Goal: Task Accomplishment & Management: Manage account settings

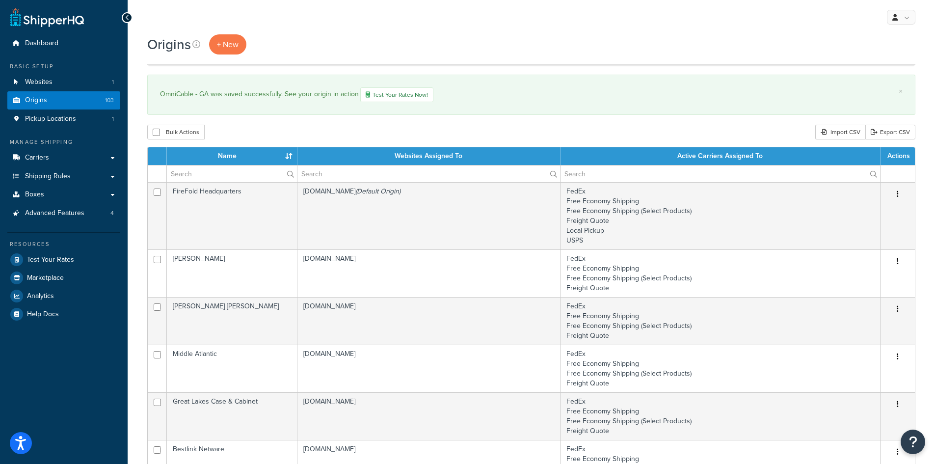
select select "1000"
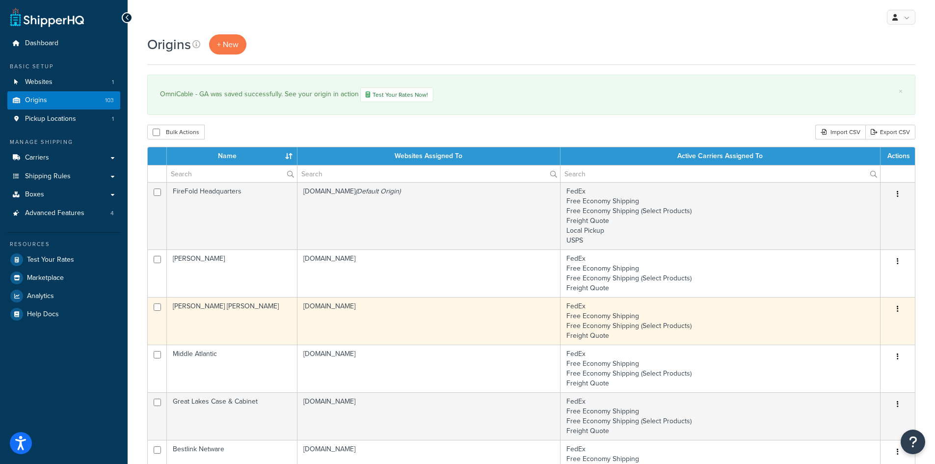
scroll to position [4528, 0]
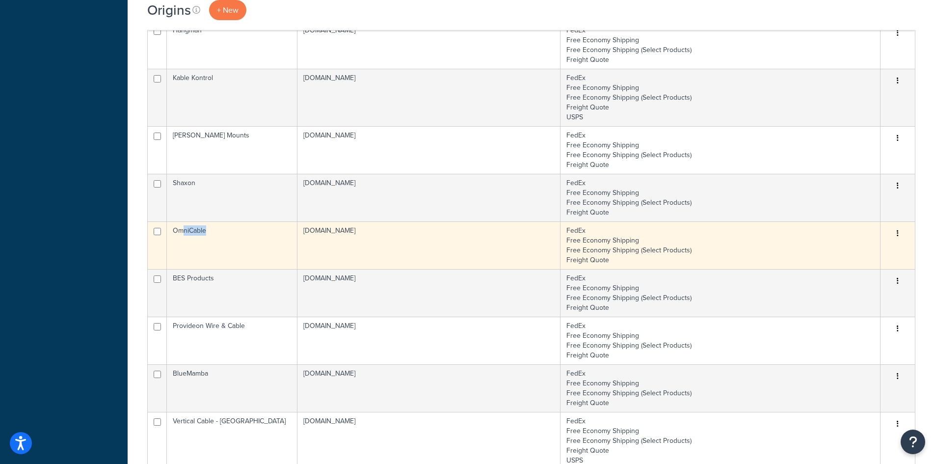
click at [183, 231] on td "OmniCable" at bounding box center [232, 245] width 131 height 48
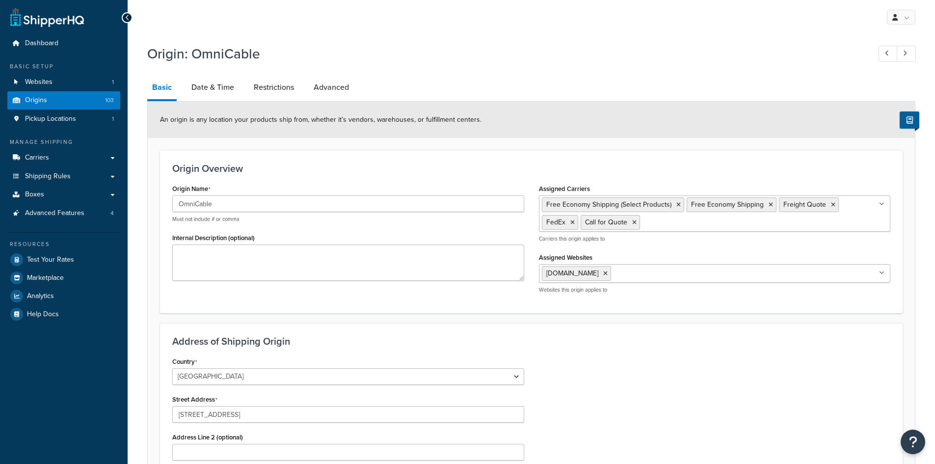
select select "43"
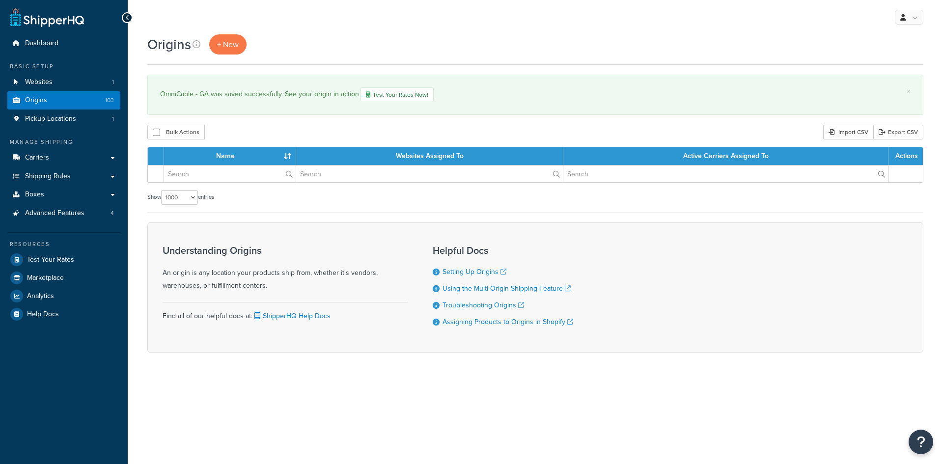
select select "1000"
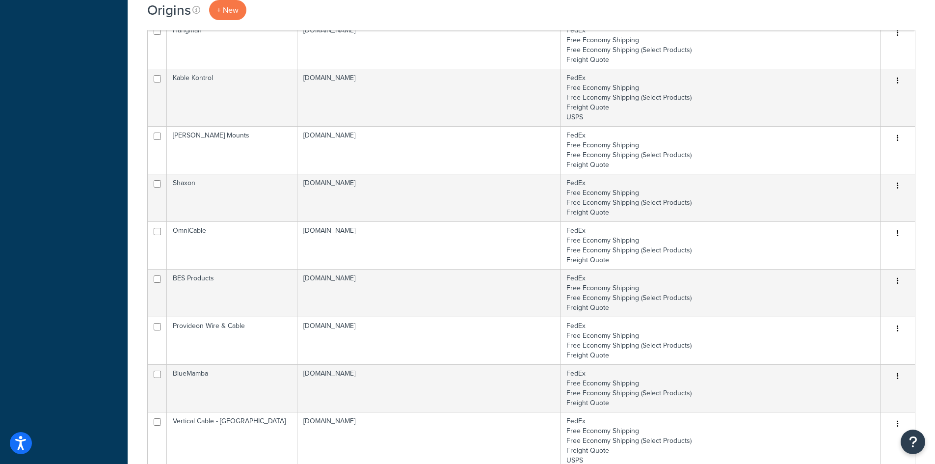
scroll to position [4891, 0]
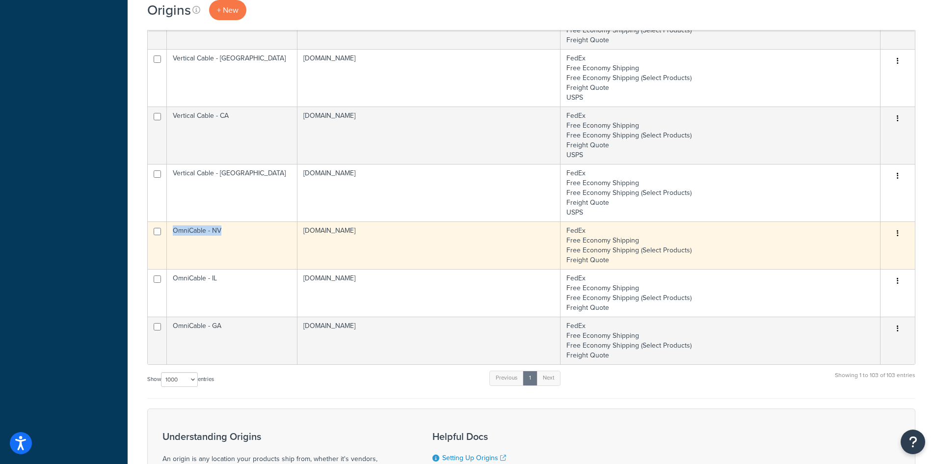
copy td "OmniCable - NV"
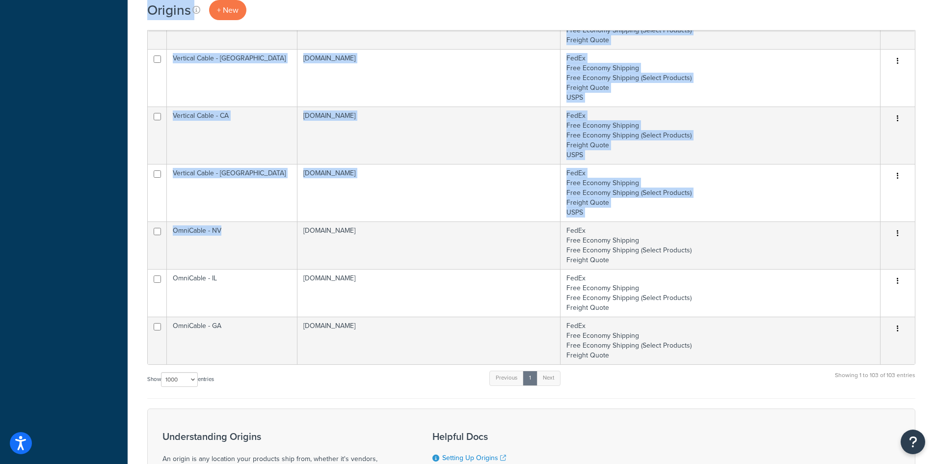
drag, startPoint x: 231, startPoint y: 233, endPoint x: 85, endPoint y: 256, distance: 148.1
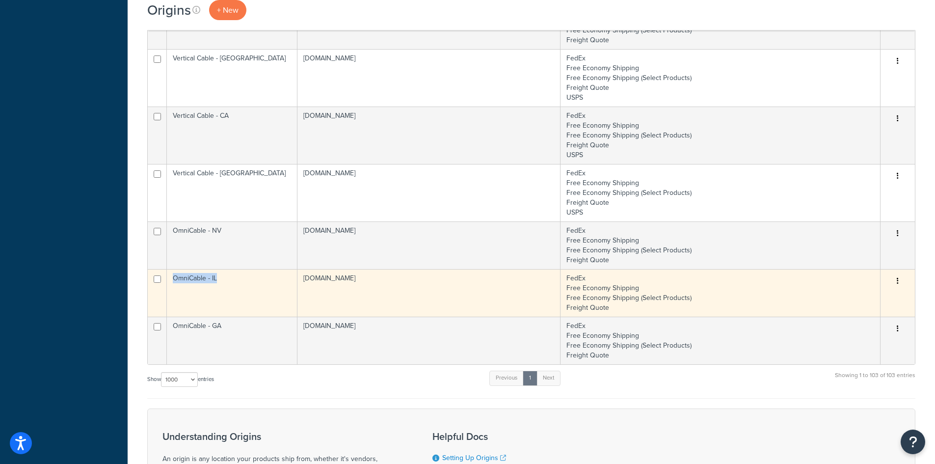
copy td "OmniCable - IL"
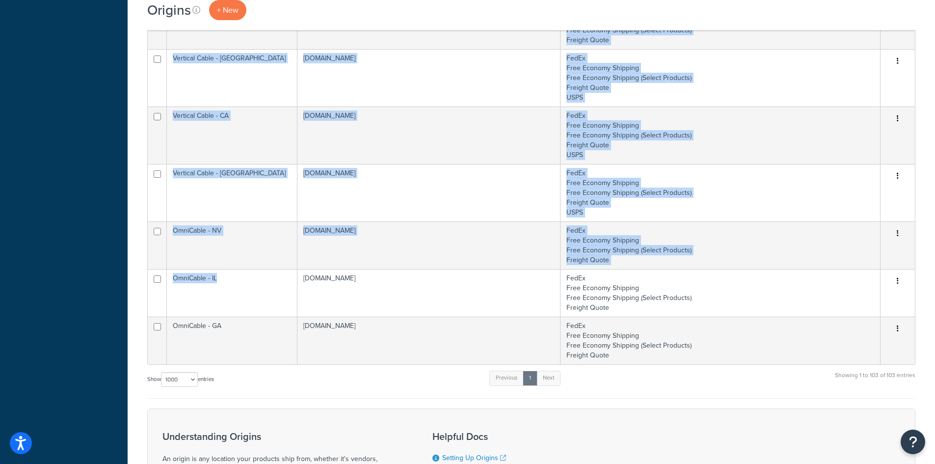
drag, startPoint x: 223, startPoint y: 287, endPoint x: 130, endPoint y: 309, distance: 95.9
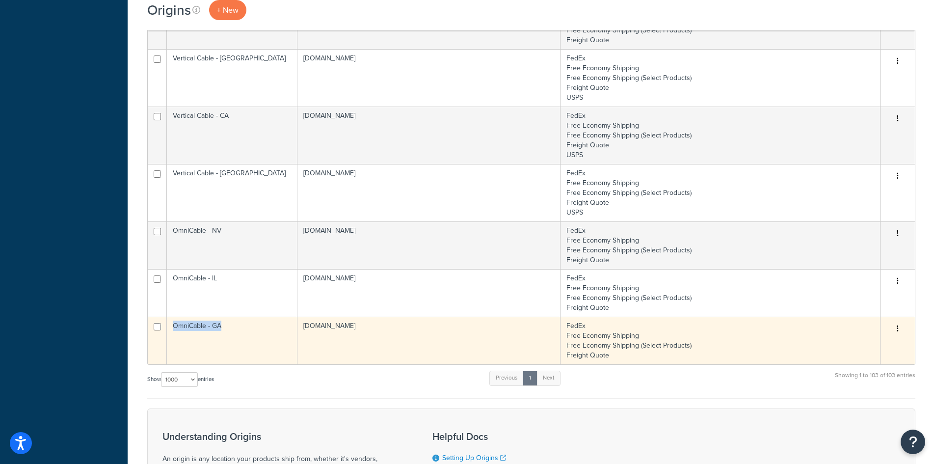
copy td "OmniCable - GA"
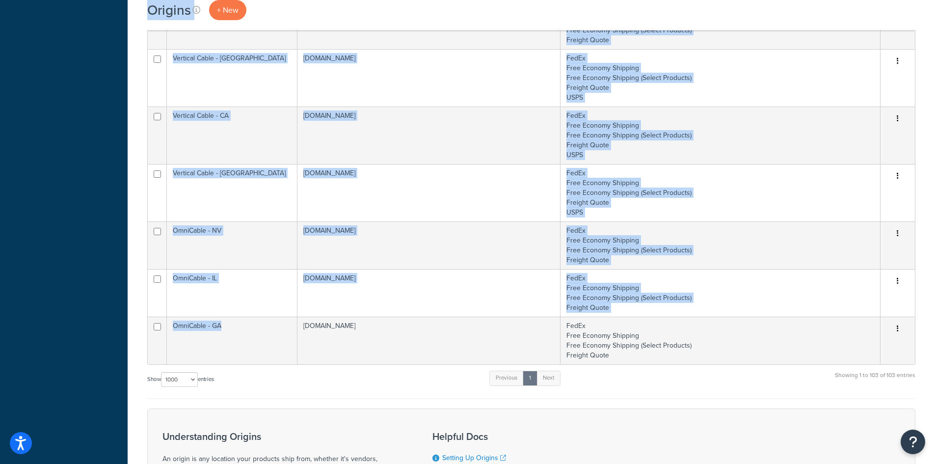
drag, startPoint x: 227, startPoint y: 324, endPoint x: 84, endPoint y: 281, distance: 149.0
